Goal: Information Seeking & Learning: Find specific fact

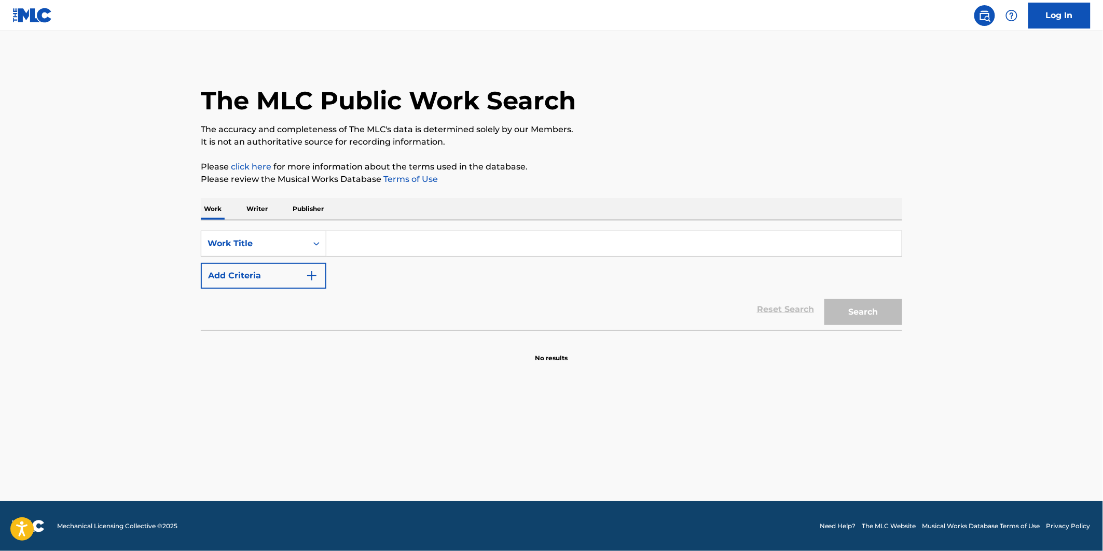
click at [358, 244] on input "Search Form" at bounding box center [613, 243] width 575 height 25
paste input "LA [PERSON_NAME] THEME"
type input "LA [PERSON_NAME] THEME"
click at [260, 274] on button "Add Criteria" at bounding box center [263, 276] width 125 height 26
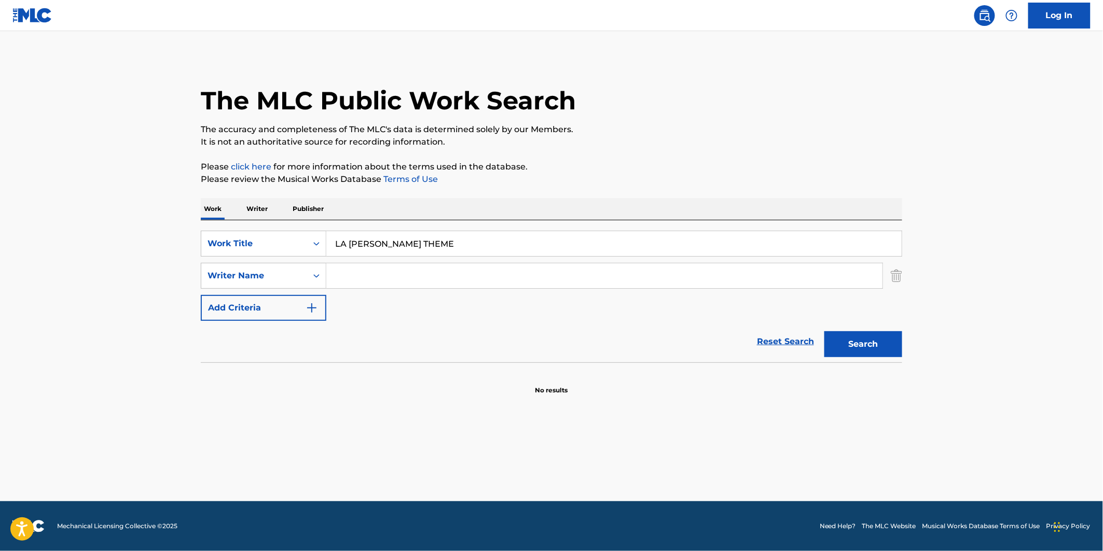
click at [485, 256] on div "LA [PERSON_NAME] THEME" at bounding box center [613, 243] width 575 height 25
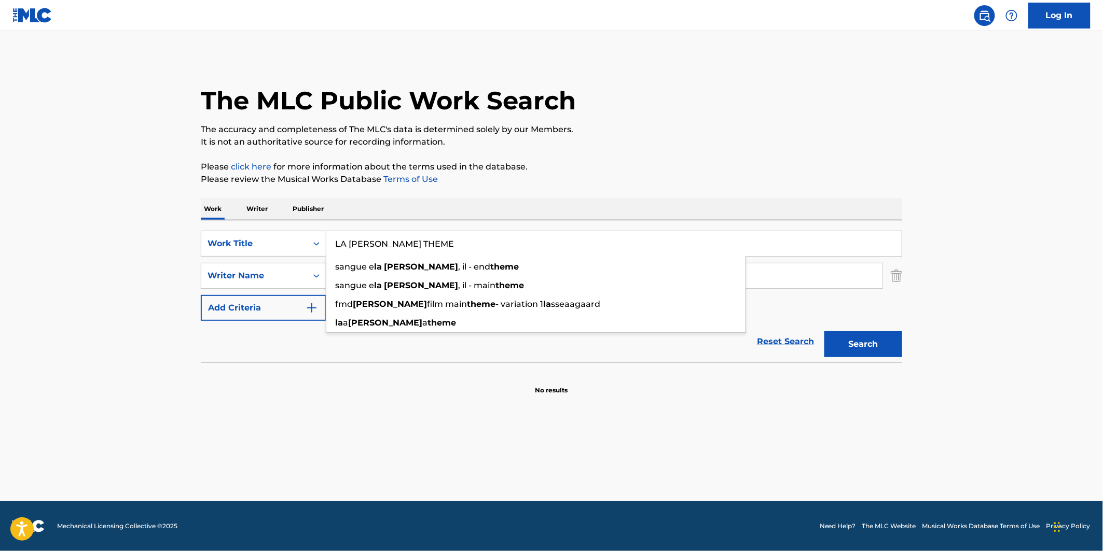
paste input "[PERSON_NAME] [PERSON_NAME]"
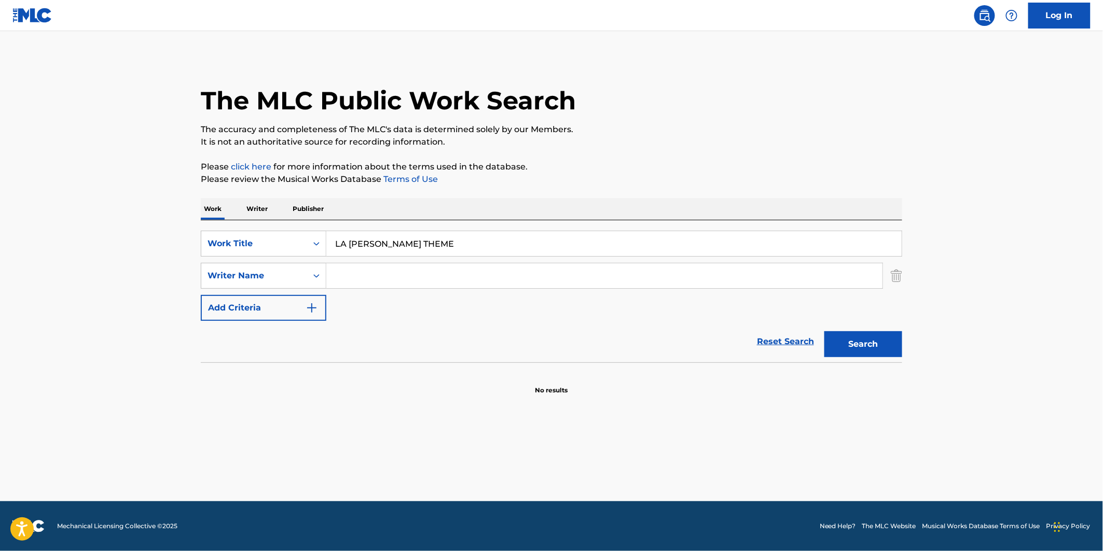
type input "sangue e la [PERSON_NAME], il - end theme"
click at [408, 281] on input "Search Form" at bounding box center [604, 275] width 556 height 25
paste input "[PERSON_NAME] [PERSON_NAME]"
type input "[PERSON_NAME] [PERSON_NAME]"
drag, startPoint x: 452, startPoint y: 244, endPoint x: 327, endPoint y: 248, distance: 124.5
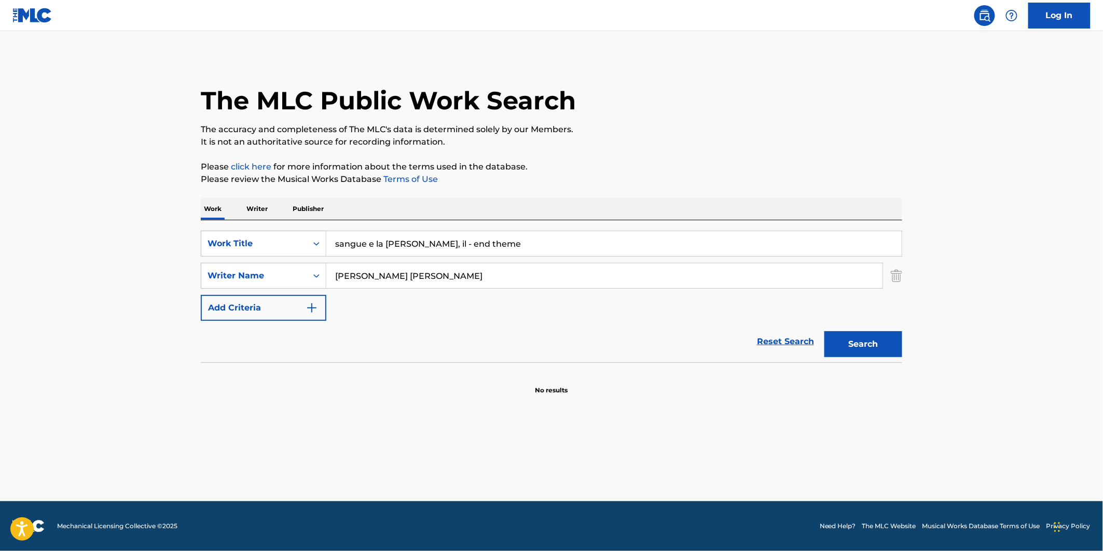
click at [328, 248] on input "sangue e la [PERSON_NAME], il - end theme" at bounding box center [613, 243] width 575 height 25
click at [329, 248] on input "sangue e la [PERSON_NAME], il - end theme" at bounding box center [613, 243] width 575 height 25
click at [361, 243] on input "Search Form" at bounding box center [613, 243] width 575 height 25
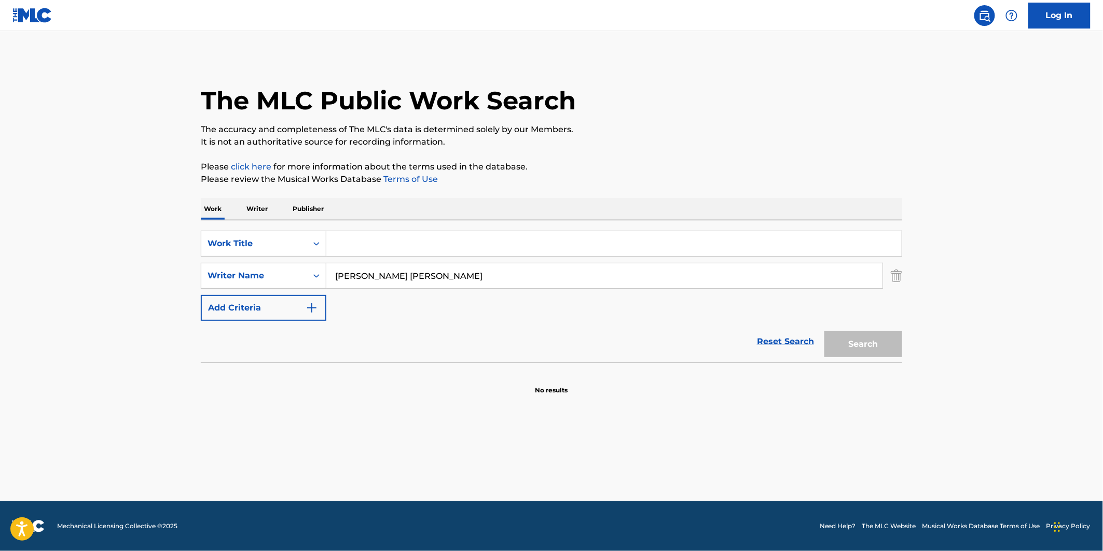
paste input "LA [PERSON_NAME] THEME"
type input "LA [PERSON_NAME] THEME"
click at [885, 344] on button "Search" at bounding box center [863, 344] width 78 height 26
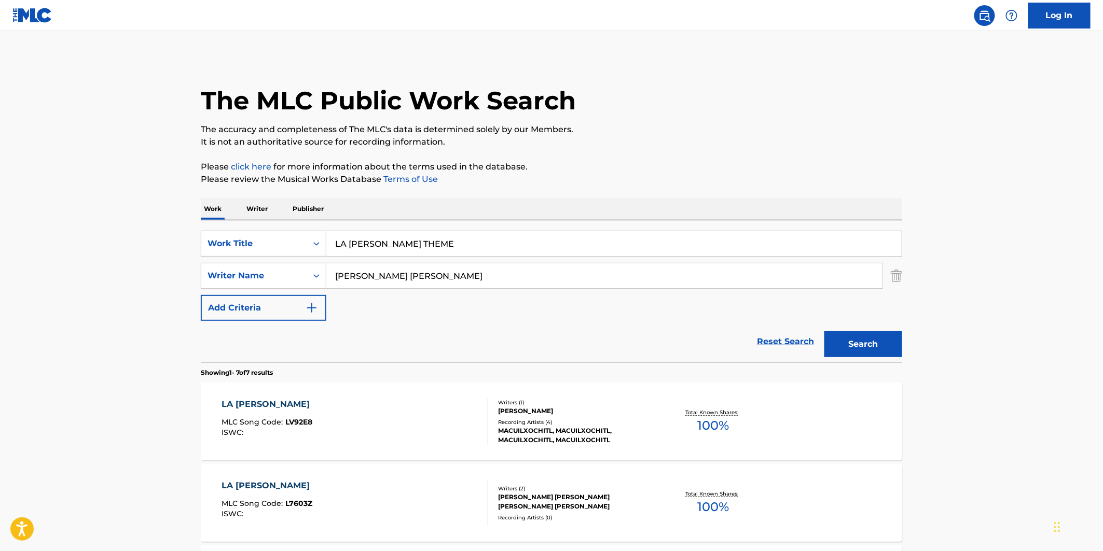
click at [397, 398] on div "LA [PERSON_NAME] MLC Song Code : LV92E8 ISWC :" at bounding box center [355, 421] width 267 height 47
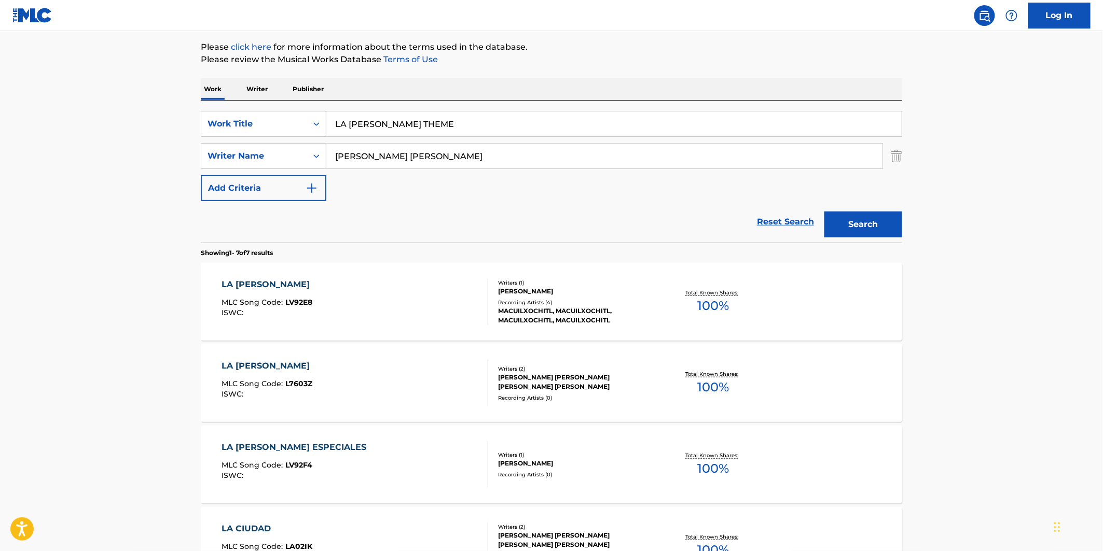
scroll to position [115, 0]
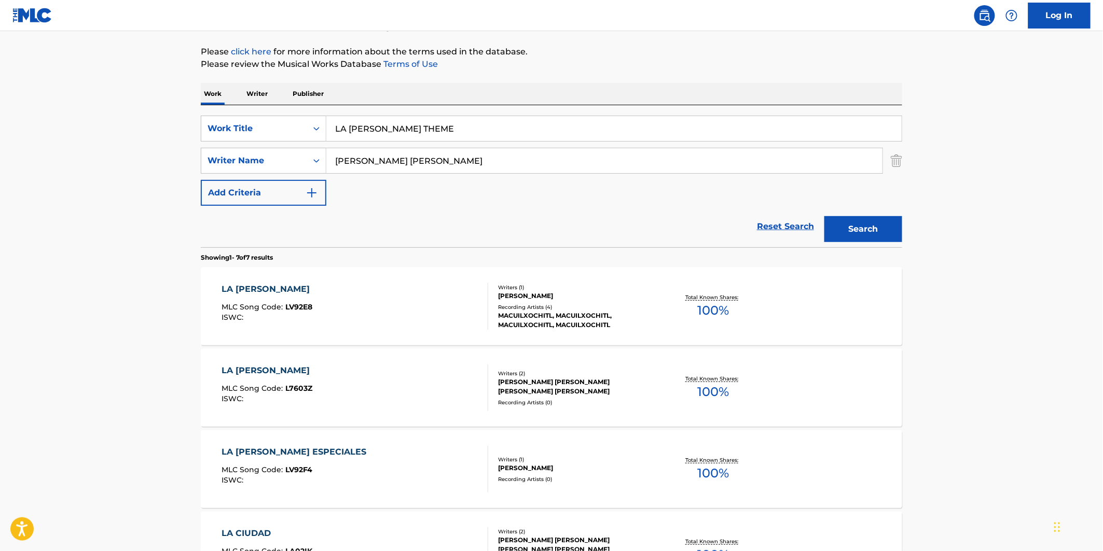
click at [406, 303] on div "LA [PERSON_NAME] MLC Song Code : LV92E8 ISWC :" at bounding box center [355, 306] width 267 height 47
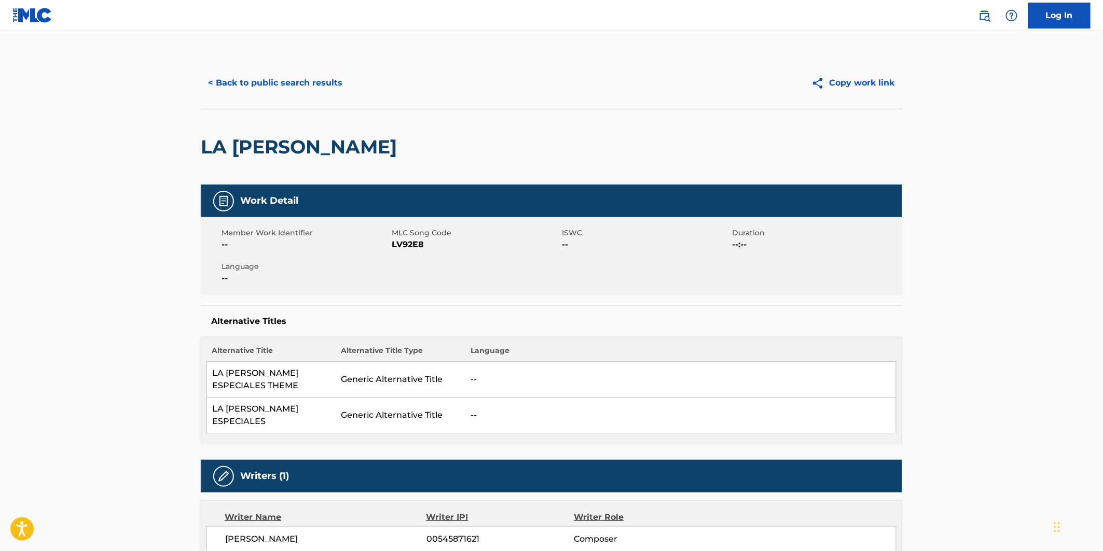
click at [686, 150] on div "LA [PERSON_NAME]" at bounding box center [551, 147] width 701 height 76
